Goal: Task Accomplishment & Management: Manage account settings

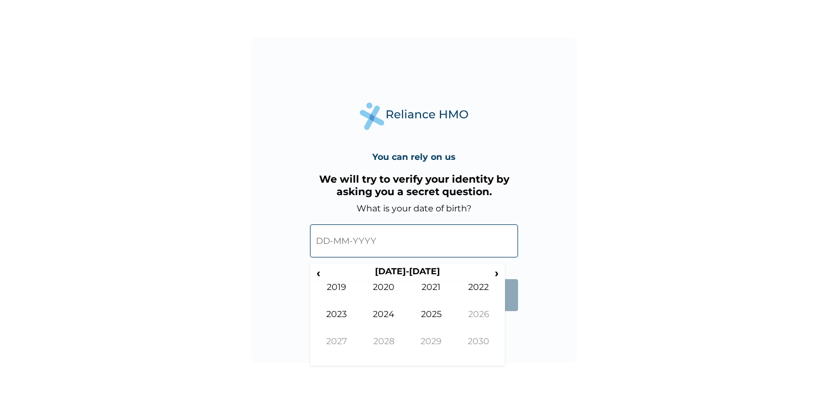
click at [387, 239] on input "text" at bounding box center [414, 240] width 208 height 33
click at [329, 246] on input "text" at bounding box center [414, 240] width 208 height 33
click at [314, 276] on div "‹ [DATE]-[DATE] › 2019 2020 2021 2022 2023 2024 2025 2026 2027 2028 2029 2030" at bounding box center [407, 314] width 195 height 102
click at [314, 276] on span "‹" at bounding box center [317, 273] width 11 height 14
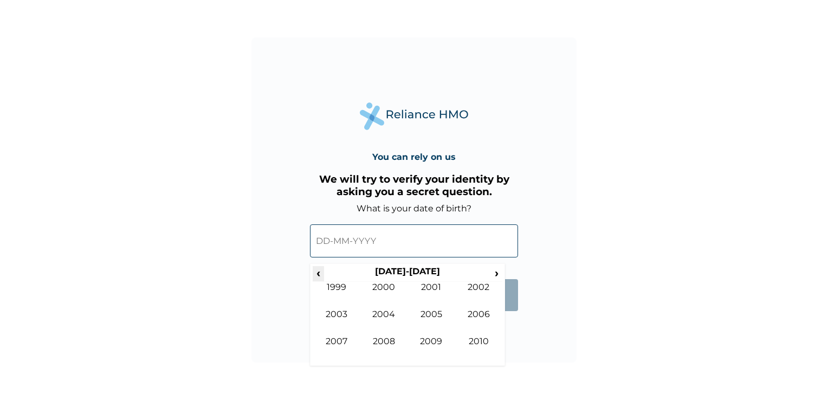
click at [314, 276] on span "‹" at bounding box center [317, 273] width 11 height 14
click at [481, 315] on td "1986" at bounding box center [479, 322] width 48 height 27
click at [342, 294] on td "Jan" at bounding box center [336, 295] width 48 height 27
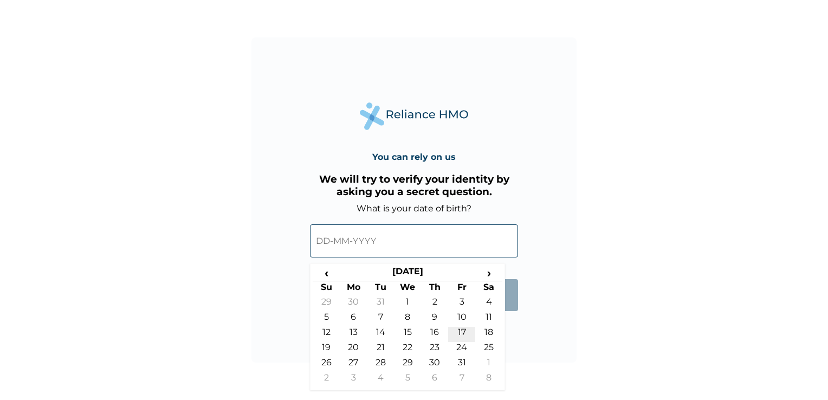
click at [459, 333] on td "17" at bounding box center [461, 334] width 27 height 15
type input "[DATE]"
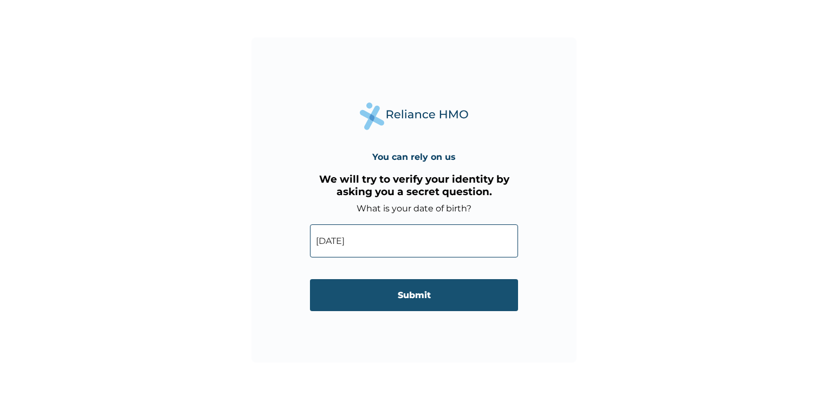
click at [419, 299] on input "Submit" at bounding box center [414, 295] width 208 height 32
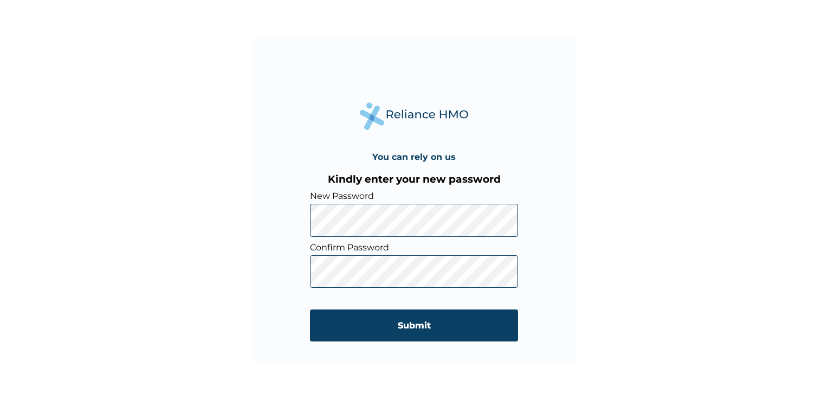
click at [630, 251] on div "You can rely on us Kindly enter your new password New Password Confirm Password…" at bounding box center [414, 200] width 828 height 400
click at [569, 313] on div "You can rely on us Kindly enter your new password New Password Confirm Password…" at bounding box center [413, 199] width 325 height 325
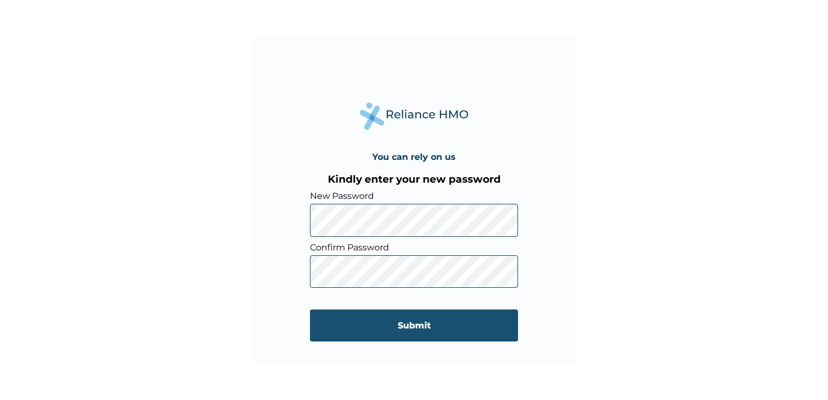
drag, startPoint x: 483, startPoint y: 291, endPoint x: 427, endPoint y: 330, distance: 68.1
click at [427, 330] on input "Submit" at bounding box center [414, 325] width 208 height 32
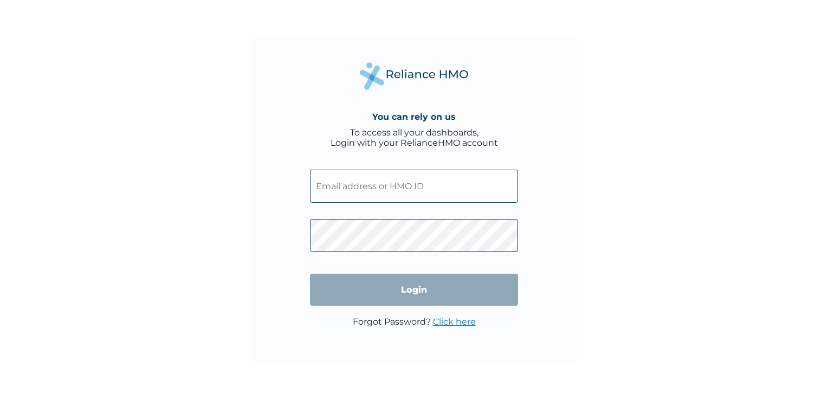
type input "PIK/10004/A"
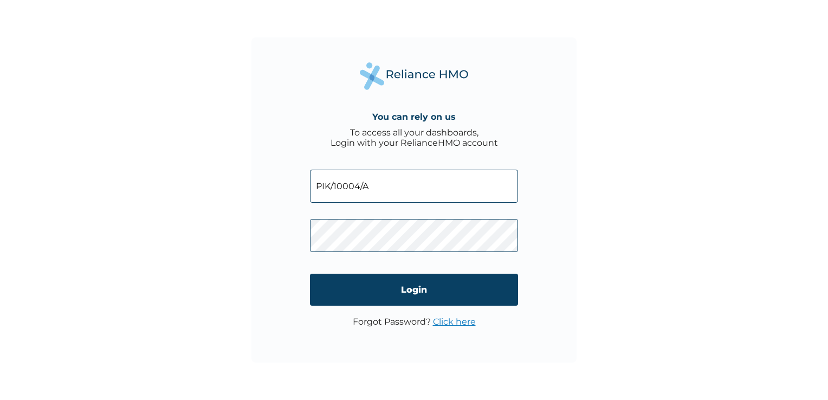
click at [247, 291] on div "You can rely on us To access all your dashboards, Login with your RelianceHMO a…" at bounding box center [414, 200] width 828 height 400
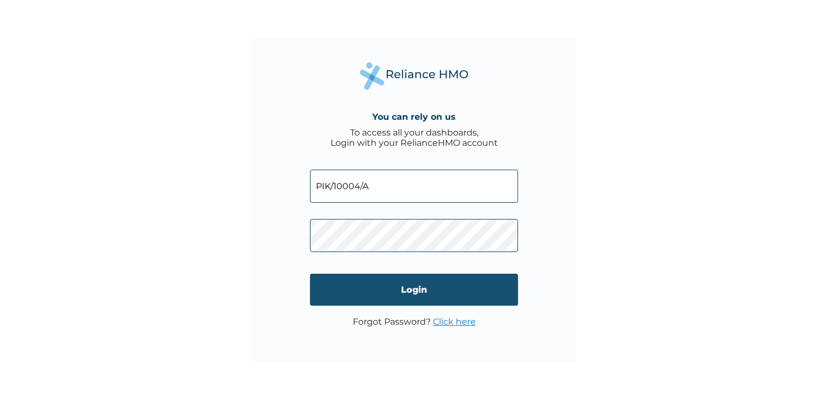
click at [509, 291] on input "Login" at bounding box center [414, 290] width 208 height 32
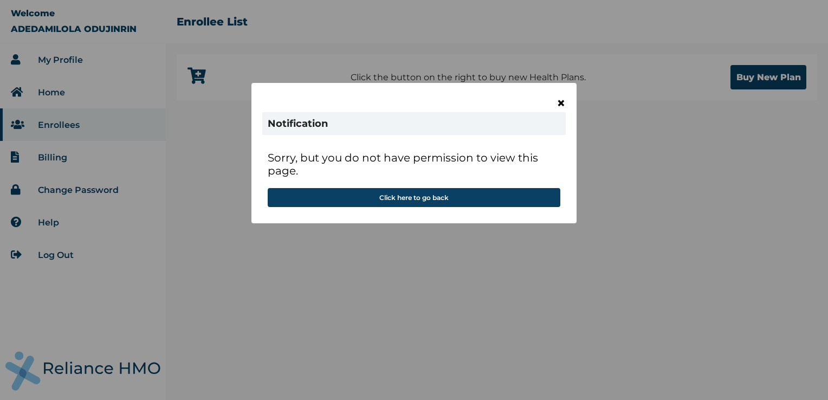
click at [561, 105] on span "×" at bounding box center [560, 103] width 9 height 18
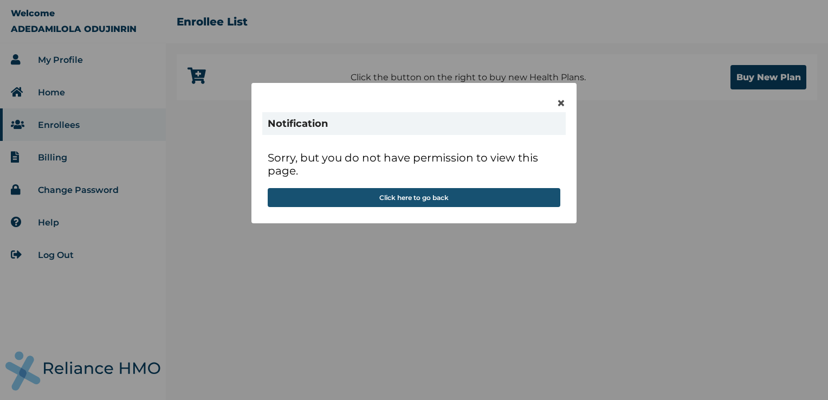
click at [414, 201] on button "Click here to go back" at bounding box center [414, 197] width 292 height 19
